Goal: Entertainment & Leisure: Consume media (video, audio)

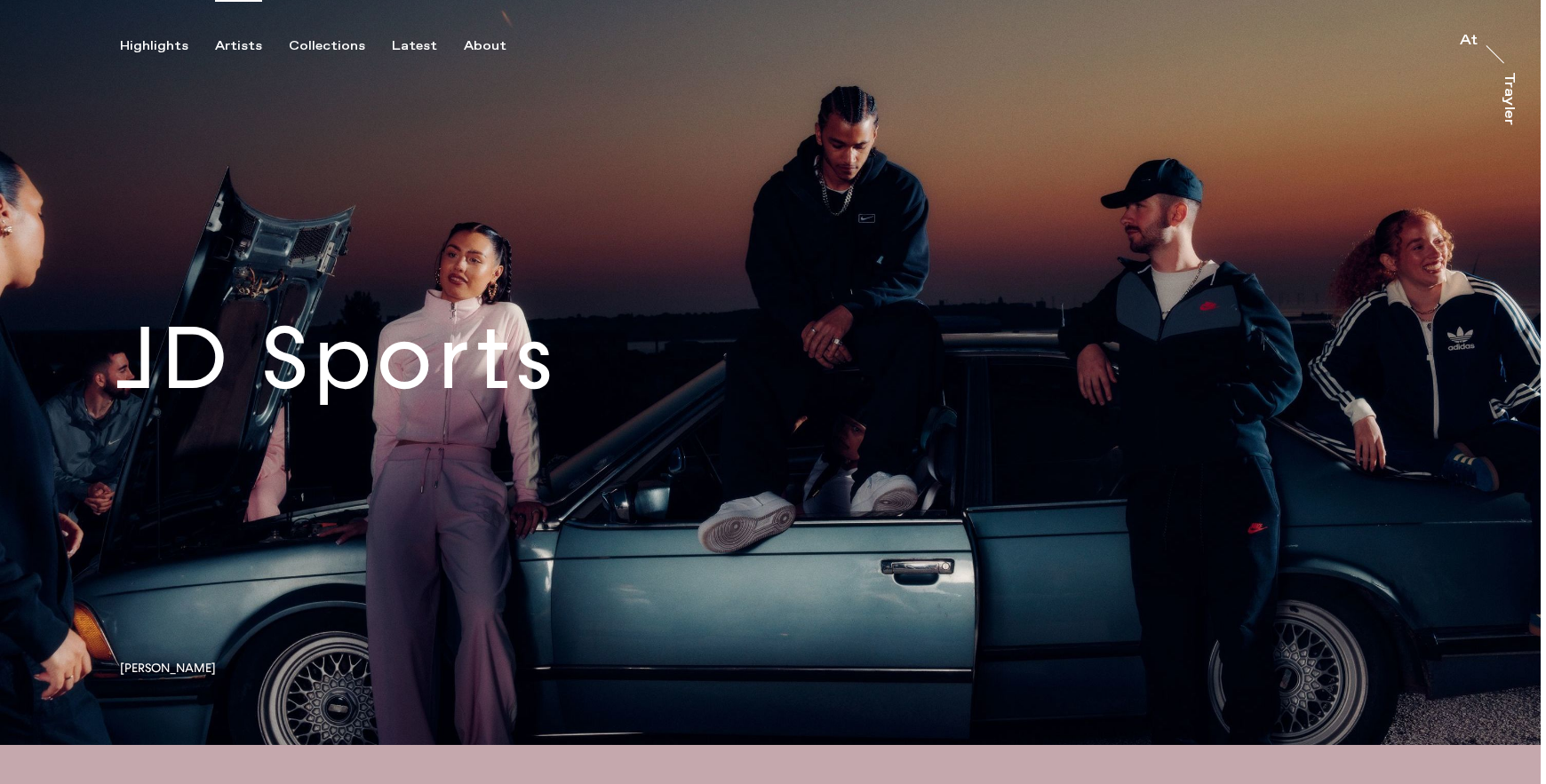
click at [254, 46] on div "Artists" at bounding box center [239, 46] width 47 height 16
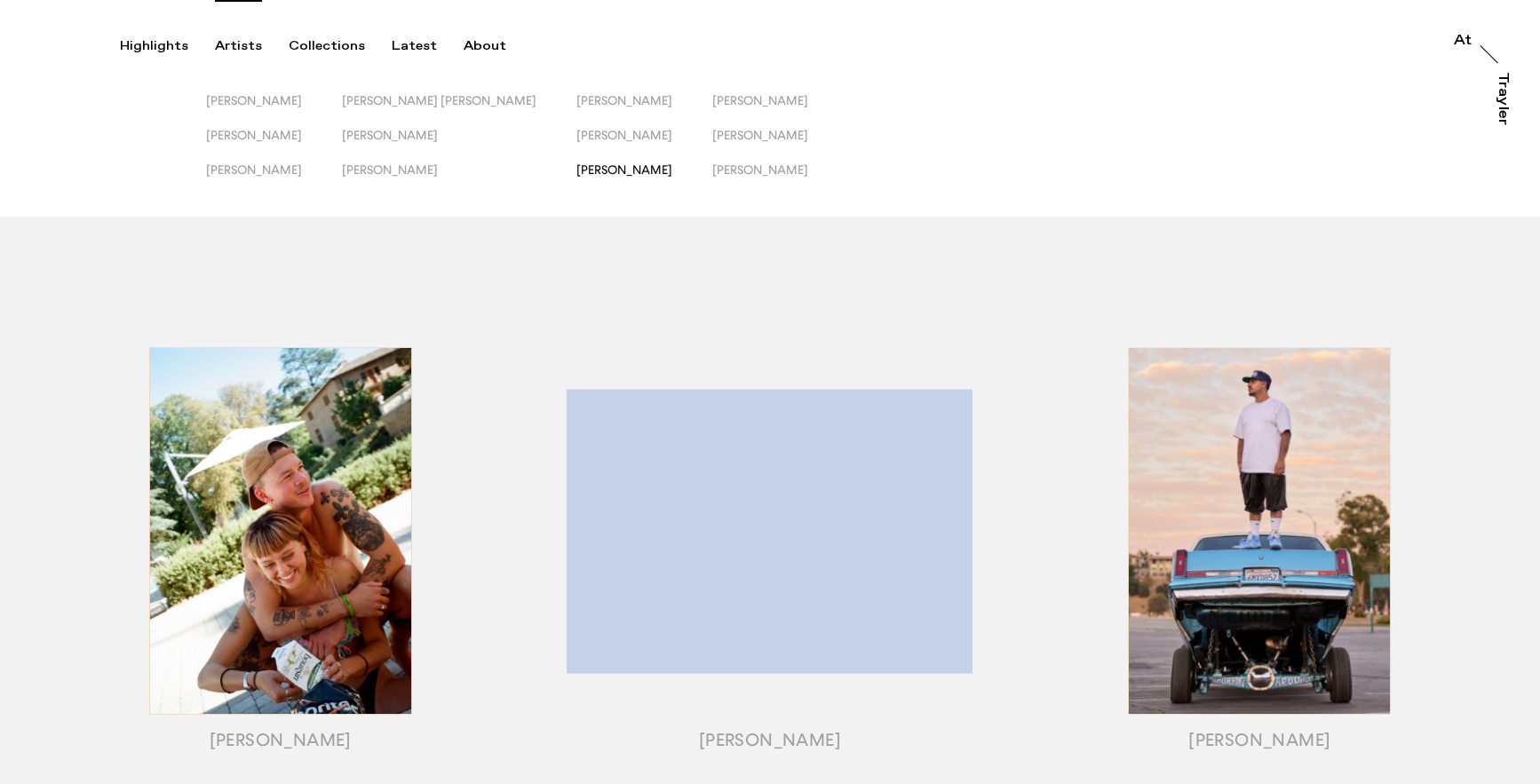
click at [576, 170] on span "[PERSON_NAME]" at bounding box center [624, 169] width 96 height 14
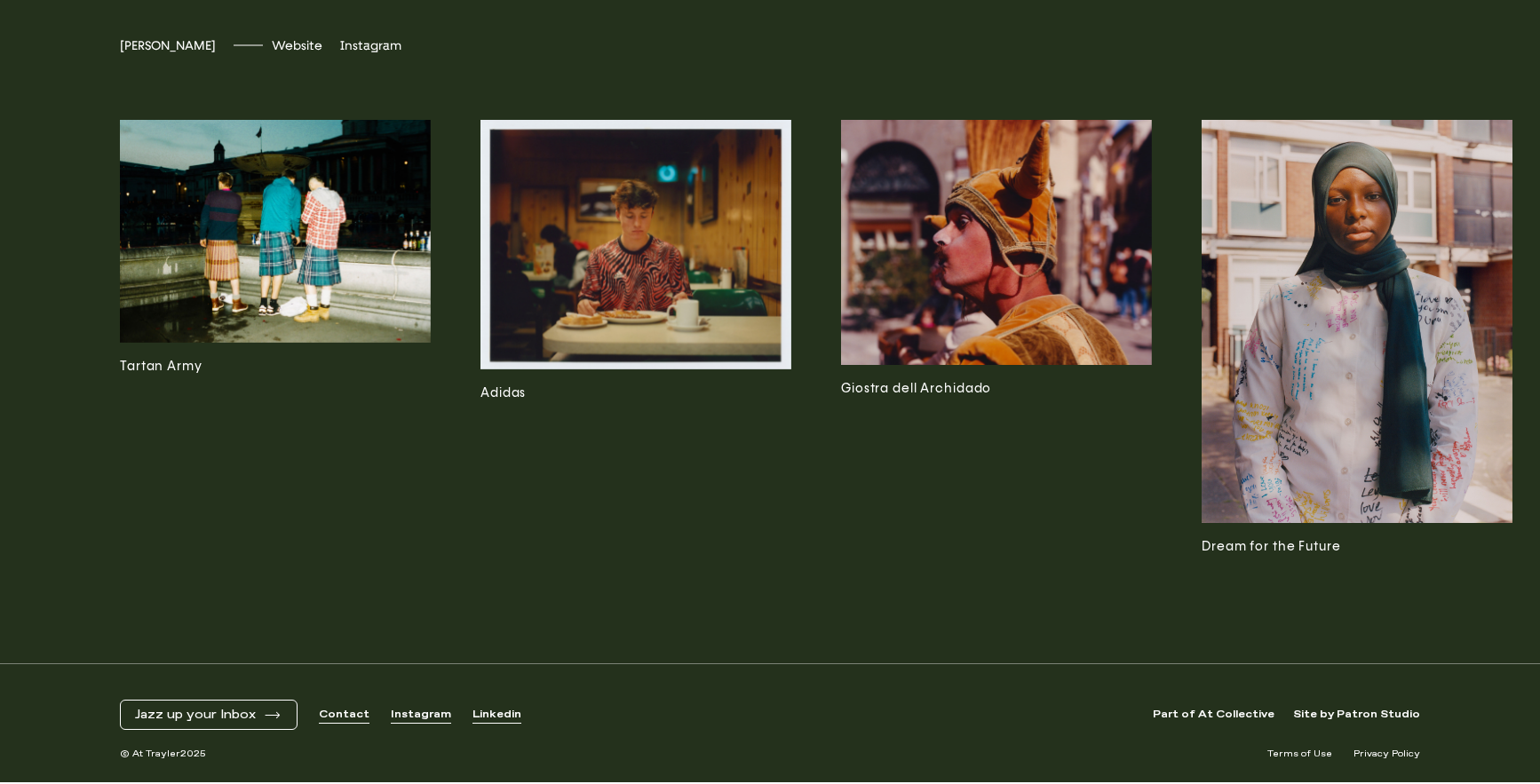
scroll to position [5198, 0]
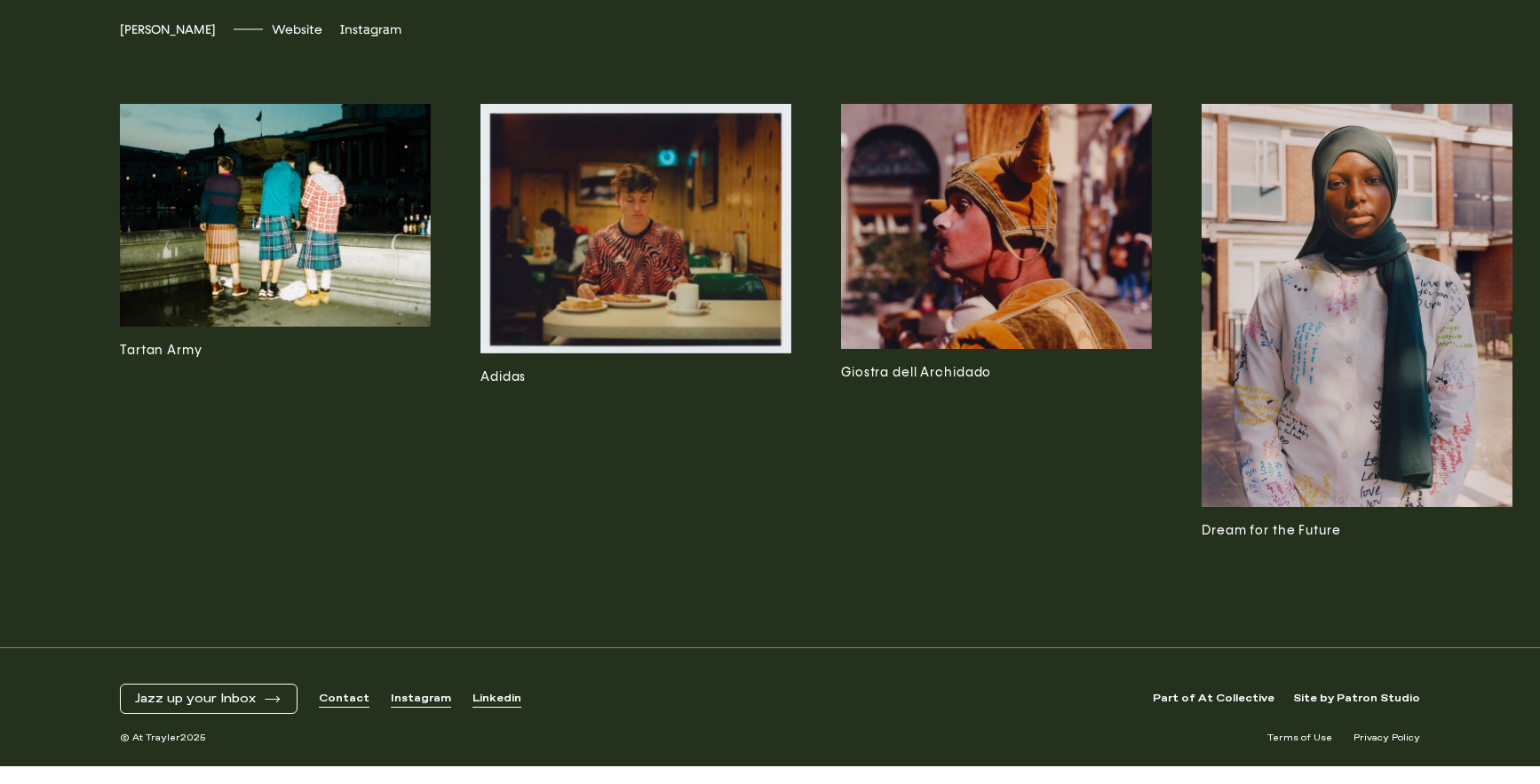
click at [1288, 416] on img at bounding box center [1357, 306] width 311 height 404
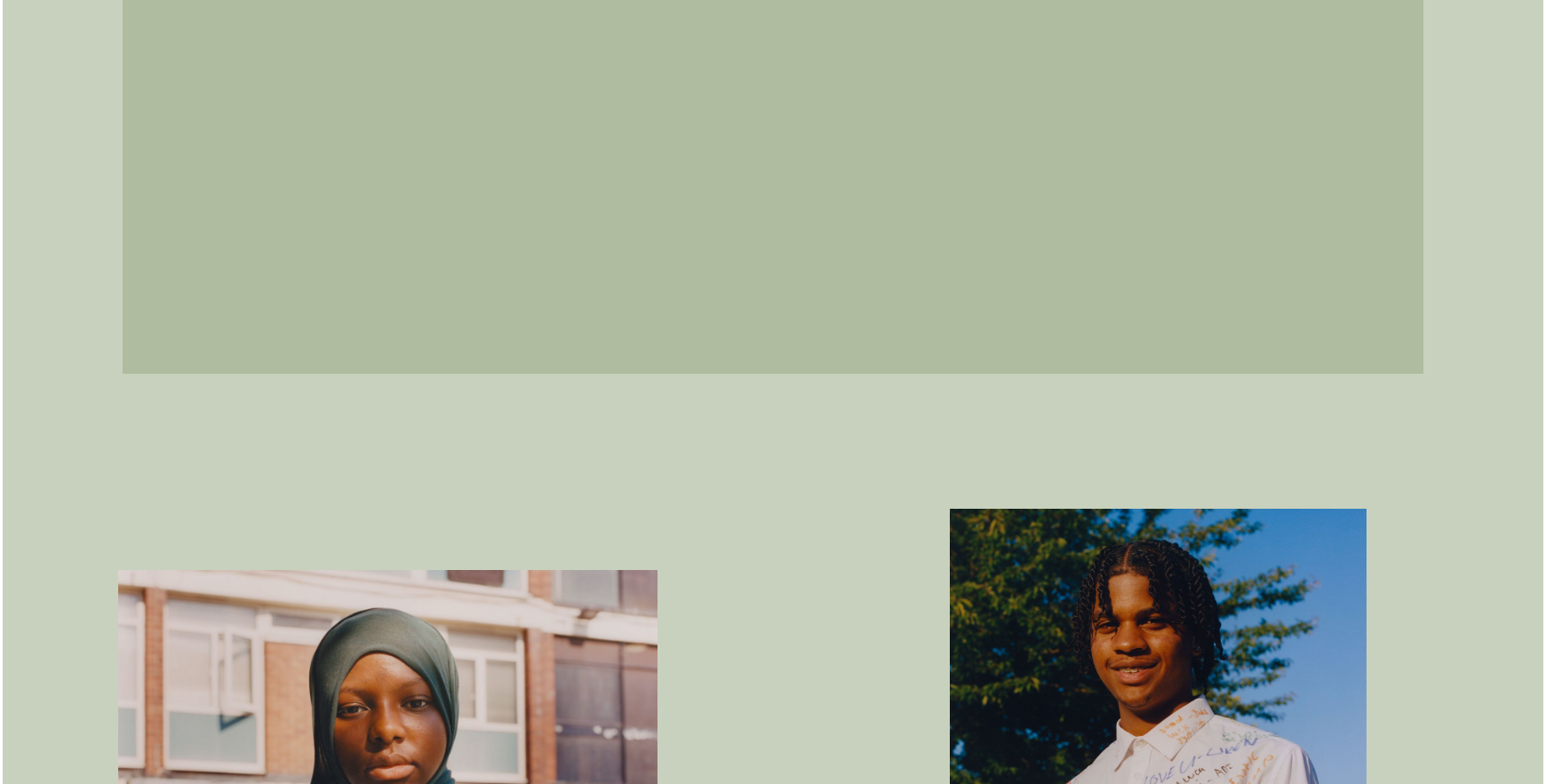
scroll to position [1492, 0]
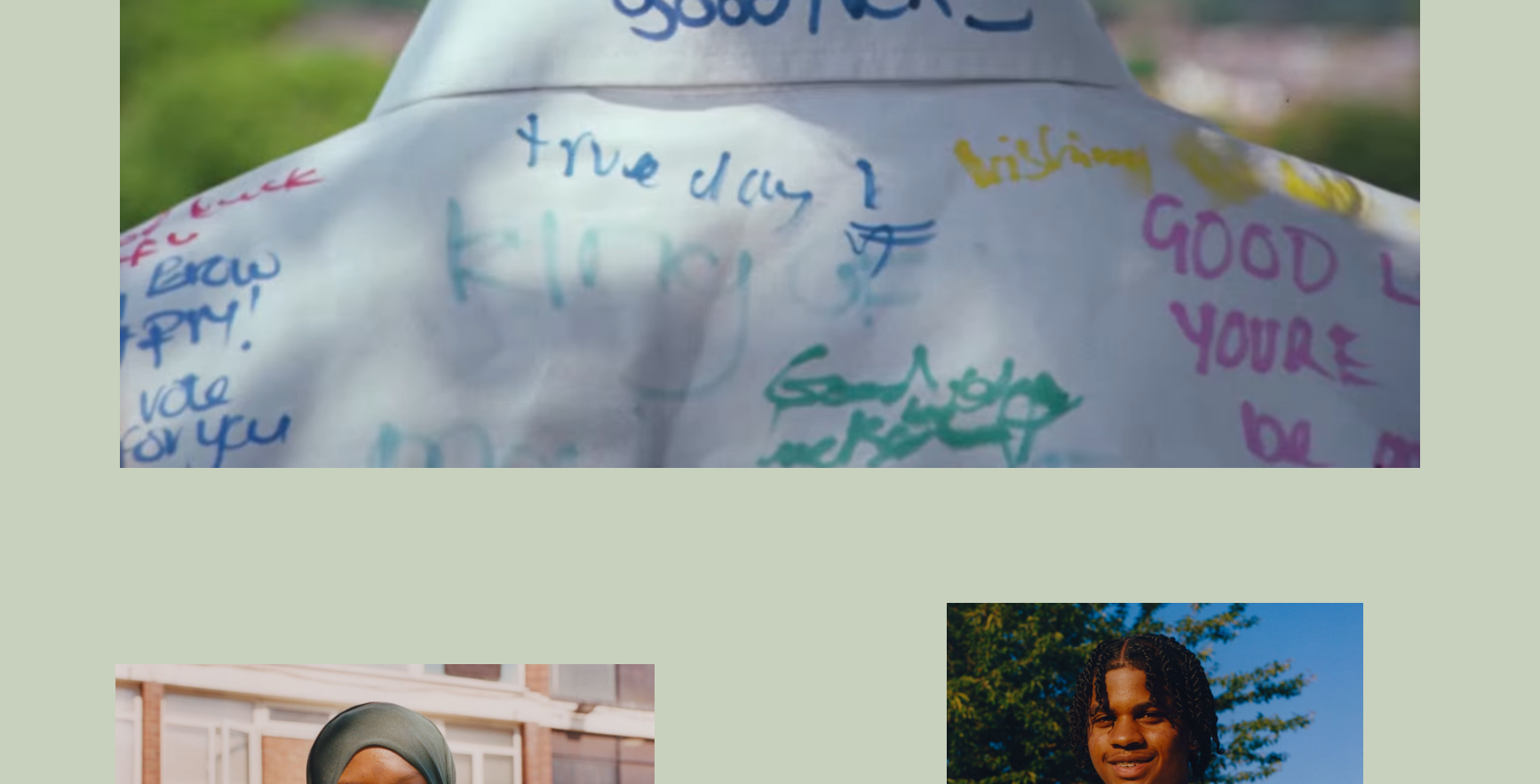
click at [458, 321] on video at bounding box center [770, 78] width 1300 height 780
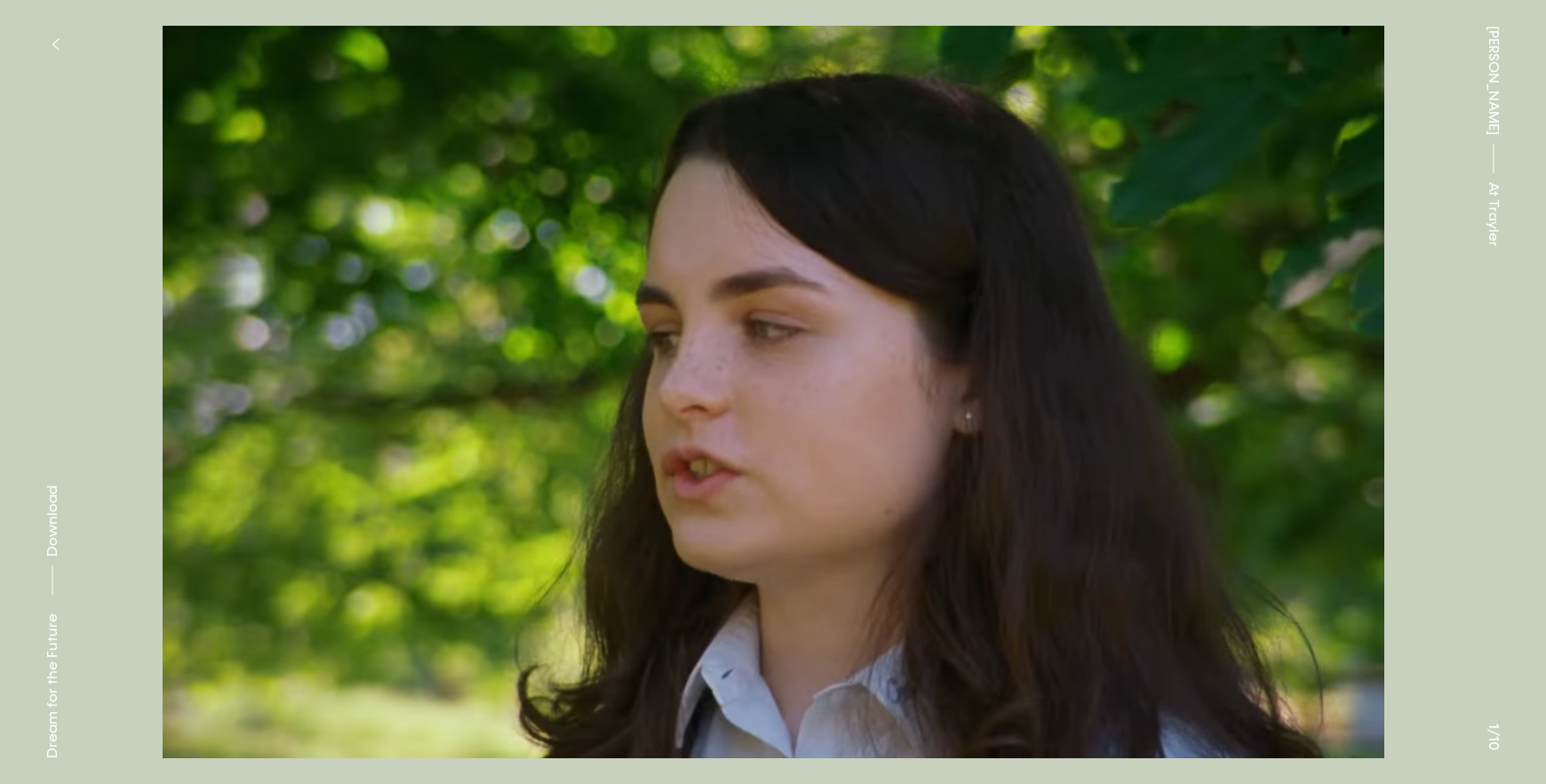
click at [55, 40] on icon "button" at bounding box center [55, 44] width 7 height 10
